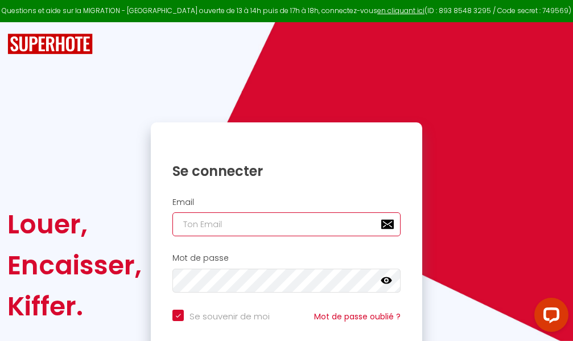
click at [290, 222] on input "email" at bounding box center [286, 224] width 228 height 24
type input "m"
checkbox input "true"
type input "ma"
checkbox input "true"
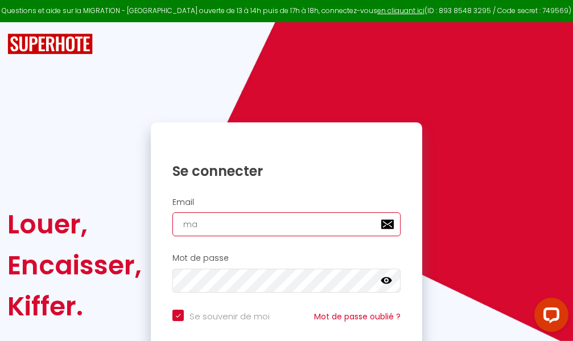
type input "mar"
checkbox input "true"
type input "marc"
checkbox input "true"
type input "marcd"
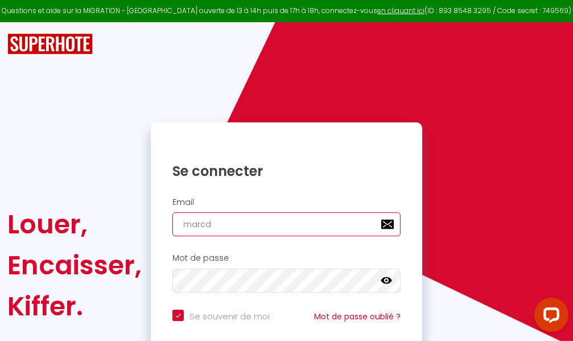
checkbox input "true"
type input "marcdp"
checkbox input "true"
type input "marcdpo"
checkbox input "true"
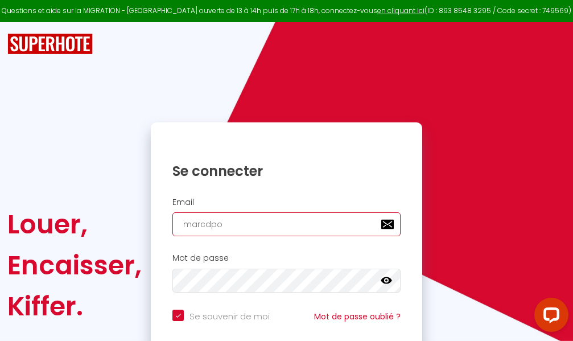
type input "marcdpoz"
checkbox input "true"
type input "marcdpoz."
checkbox input "true"
type input "marcdpoz.l"
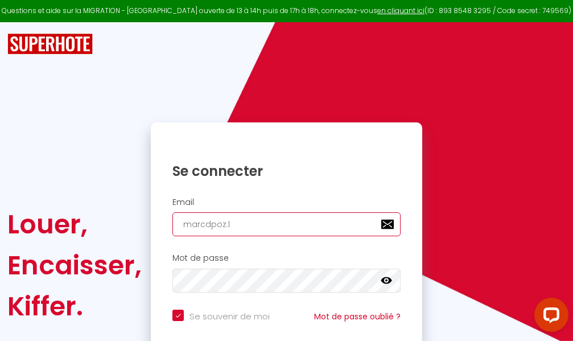
checkbox input "true"
type input "marcdpoz.lo"
checkbox input "true"
type input "marcdpoz.loc"
checkbox input "true"
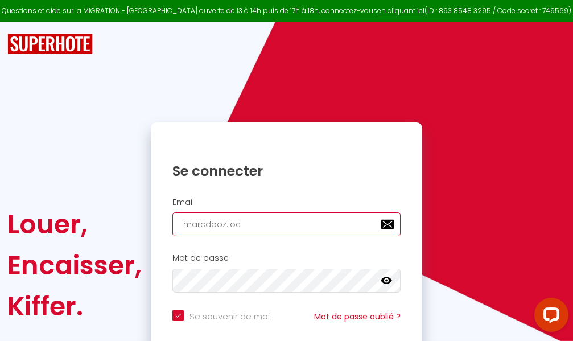
type input "marcdpoz.loca"
checkbox input "true"
type input "marcdpoz.locat"
checkbox input "true"
type input "marcdpoz.locati"
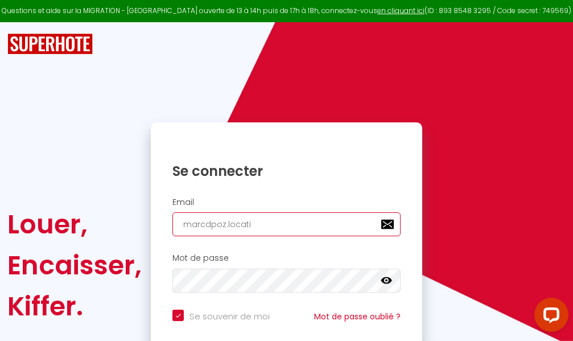
checkbox input "true"
type input "marcdpoz.locatio"
checkbox input "true"
type input "marcdpoz.location"
checkbox input "true"
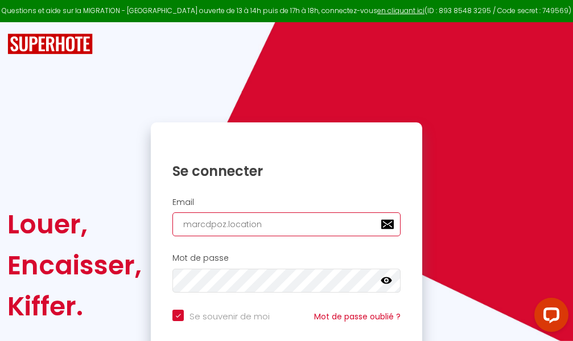
type input "marcdpoz.location@"
checkbox input "true"
type input "marcdpoz.location@g"
checkbox input "true"
type input "marcdpoz.location@gm"
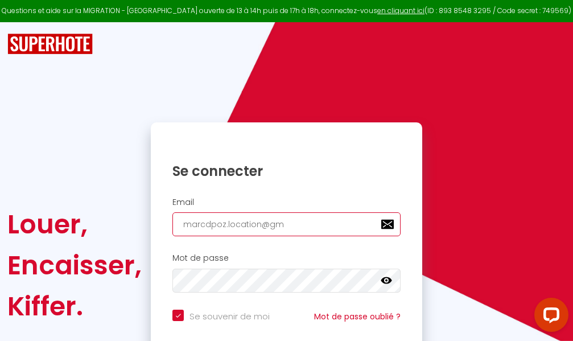
checkbox input "true"
type input "marcdpoz.location@gma"
checkbox input "true"
type input "marcdpoz.location@gmai"
checkbox input "true"
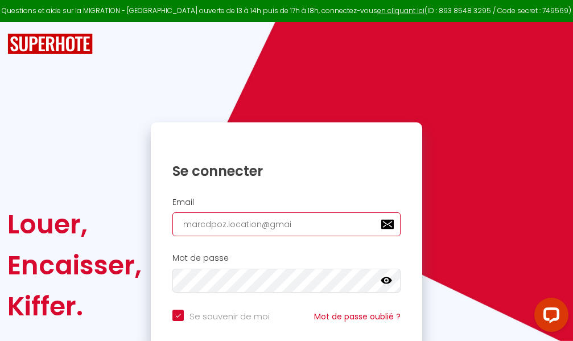
type input "[EMAIL_ADDRESS]"
checkbox input "true"
type input "[EMAIL_ADDRESS]."
checkbox input "true"
type input "marcdpoz.location@gmail.c"
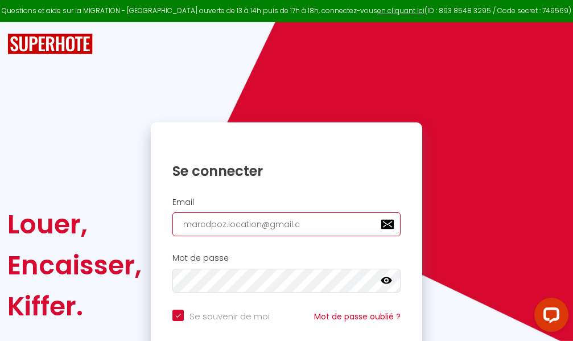
checkbox input "true"
type input "[EMAIL_ADDRESS][DOMAIN_NAME]"
checkbox input "true"
type input "[EMAIL_ADDRESS][DOMAIN_NAME]"
checkbox input "true"
